Goal: Find contact information: Find contact information

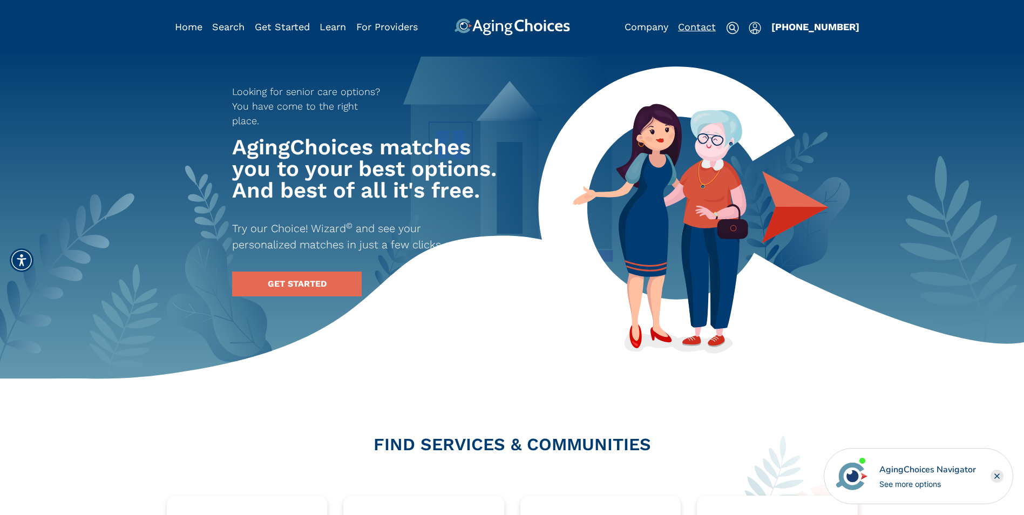
click at [691, 25] on link "Contact" at bounding box center [697, 26] width 38 height 11
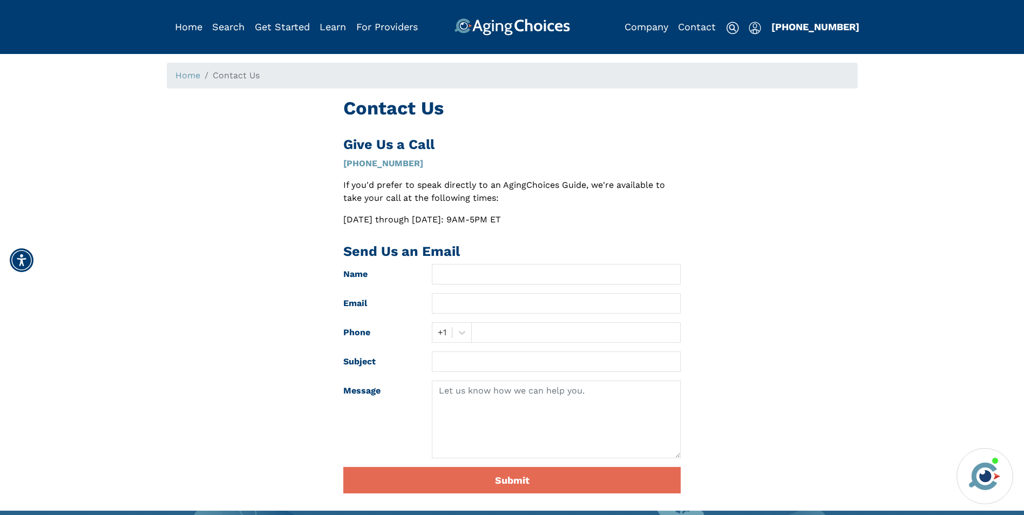
click at [756, 29] on img "Popover trigger" at bounding box center [754, 28] width 12 height 13
click at [713, 30] on link "Contact" at bounding box center [697, 26] width 38 height 11
click at [732, 29] on img at bounding box center [732, 28] width 13 height 13
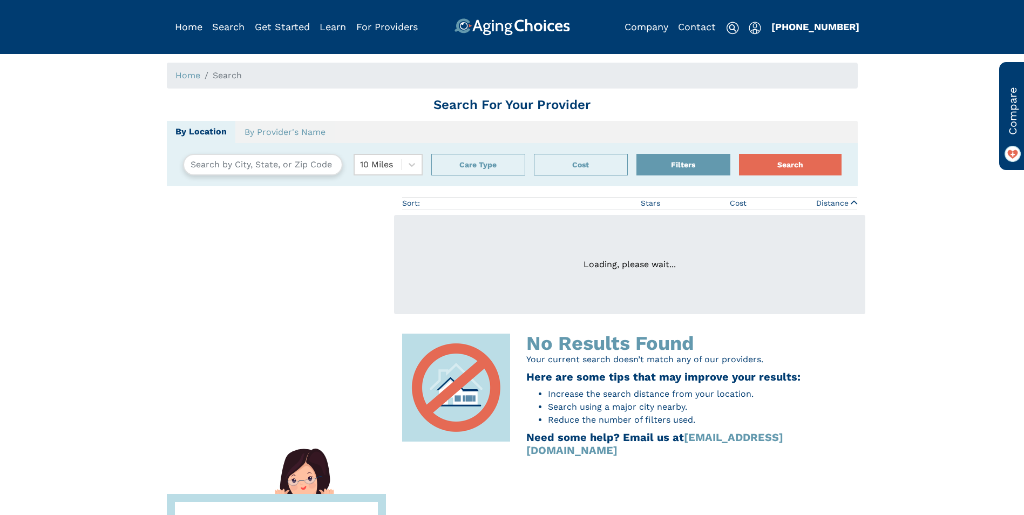
type input "[US_STATE], [US_STATE], [GEOGRAPHIC_DATA] 10001"
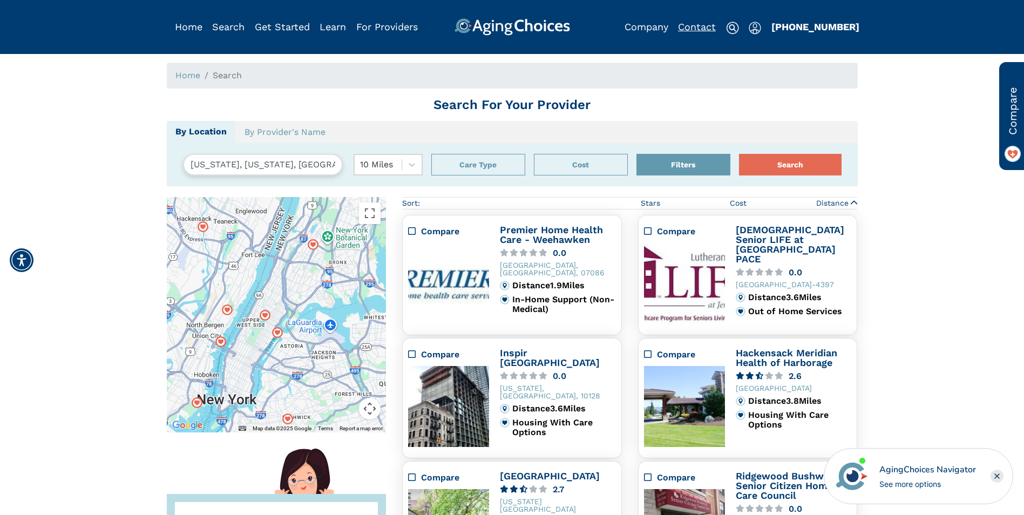
click at [693, 26] on link "Contact" at bounding box center [697, 26] width 38 height 11
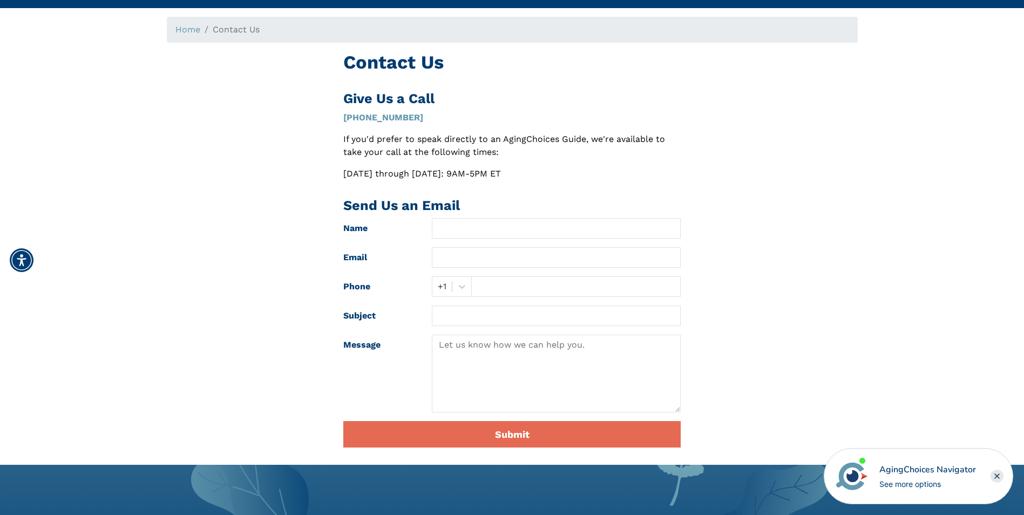
scroll to position [270, 0]
